Goal: Transaction & Acquisition: Book appointment/travel/reservation

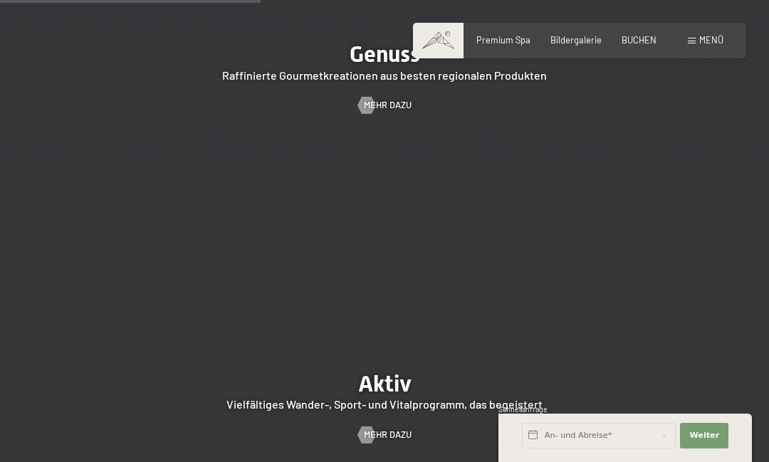
scroll to position [2066, 0]
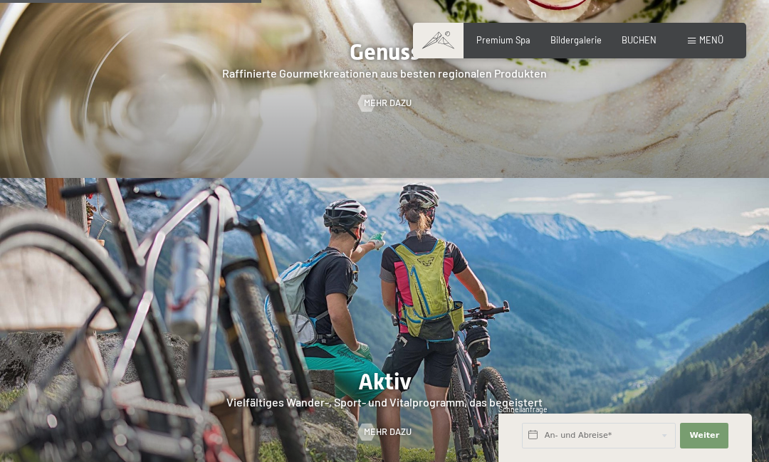
click at [380, 110] on span "Mehr dazu" at bounding box center [388, 103] width 48 height 13
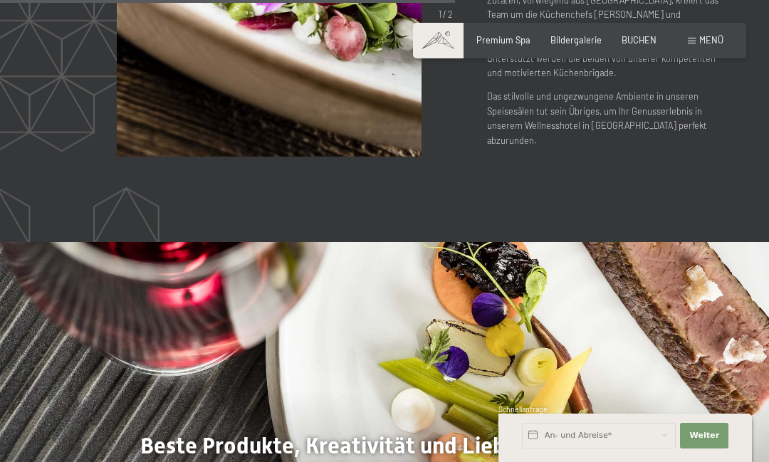
scroll to position [2377, 0]
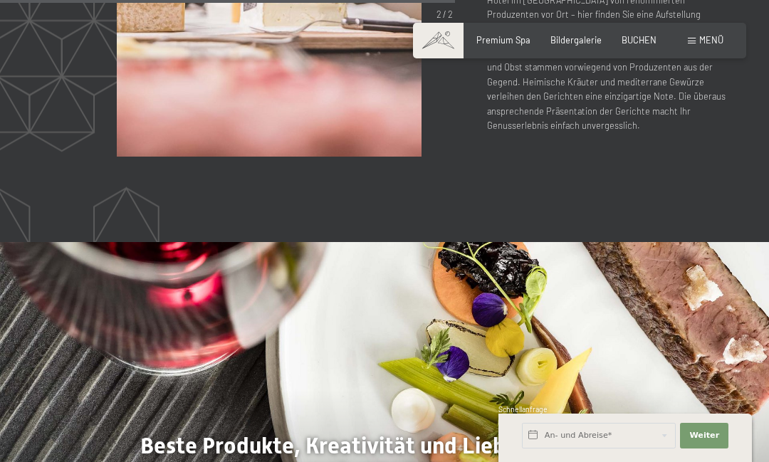
click at [697, 39] on div "Menü" at bounding box center [705, 40] width 36 height 13
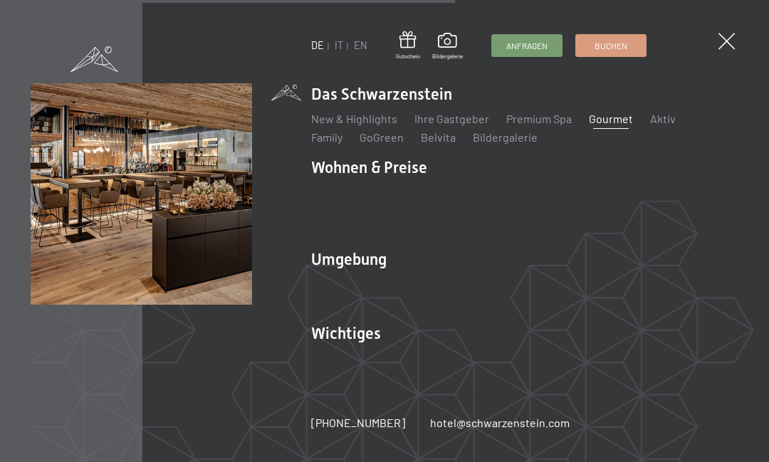
click at [350, 170] on img at bounding box center [175, 175] width 351 height 351
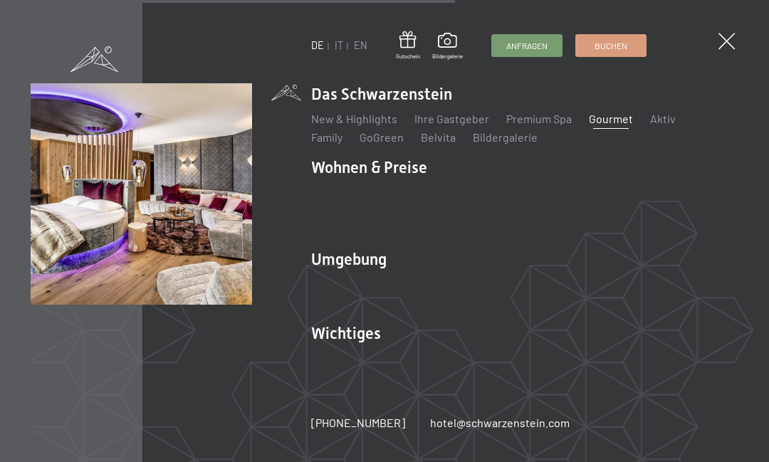
click at [457, 191] on link "Zimmer & Preise" at bounding box center [462, 193] width 83 height 14
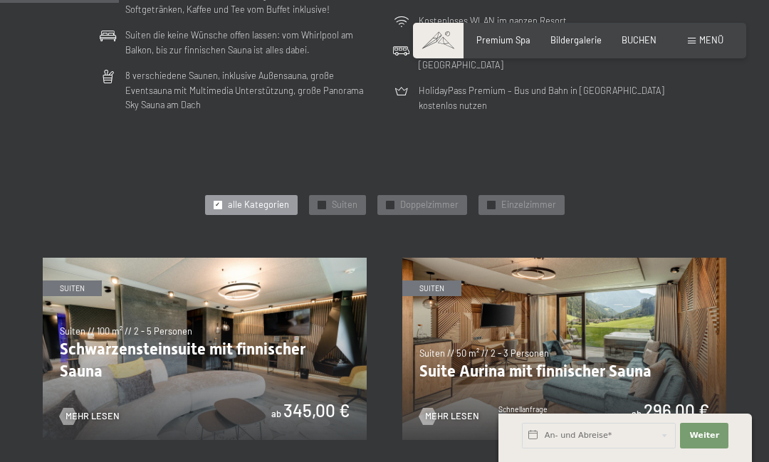
scroll to position [501, 0]
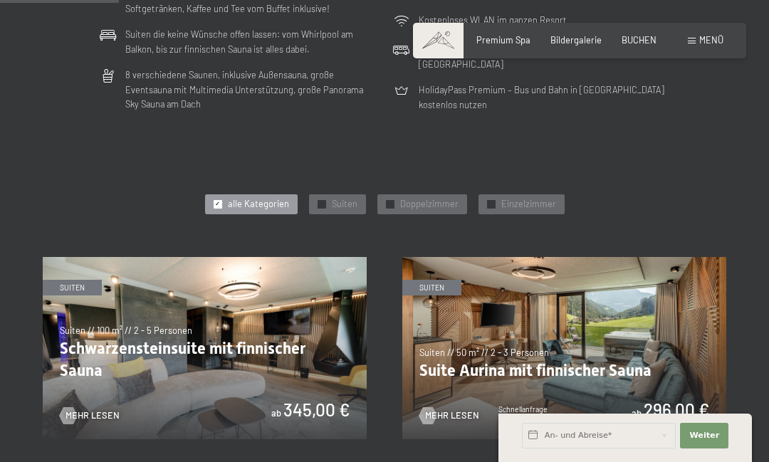
click at [392, 194] on div "✓ Doppelzimmer" at bounding box center [422, 204] width 90 height 20
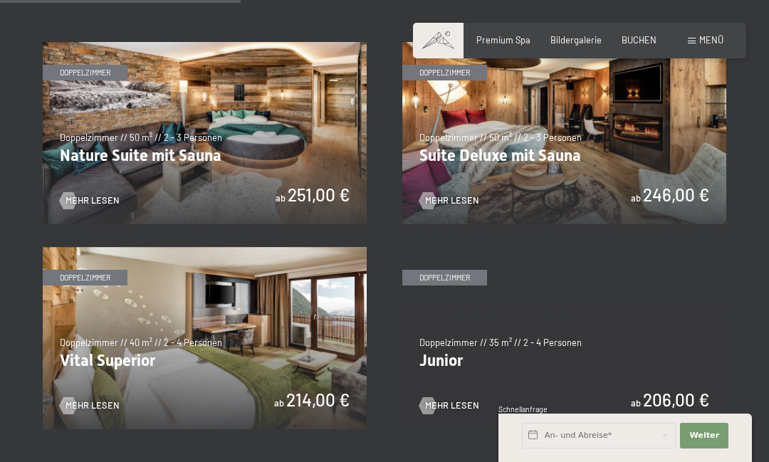
scroll to position [713, 0]
